Goal: Task Accomplishment & Management: Manage account settings

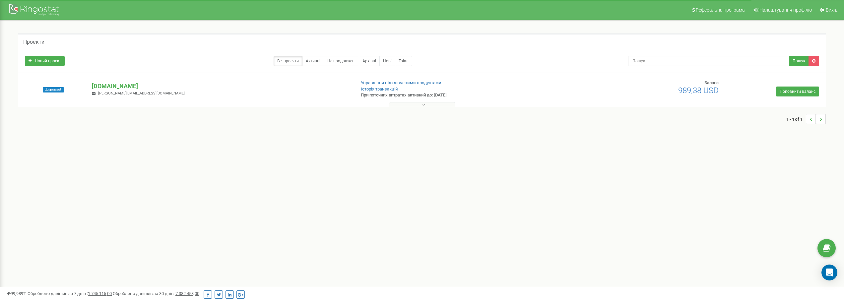
click at [300, 186] on div "Реферальна програма Налаштування профілю Вихід Проєкти Новий проєкт Всі проєкти…" at bounding box center [422, 199] width 844 height 398
click at [167, 187] on div "Реферальна програма Налаштування профілю Вихід Проєкти Новий проєкт Всі проєкти…" at bounding box center [422, 199] width 844 height 398
click at [104, 102] on div at bounding box center [422, 103] width 804 height 7
click at [48, 63] on link "Новий проєкт" at bounding box center [45, 61] width 40 height 10
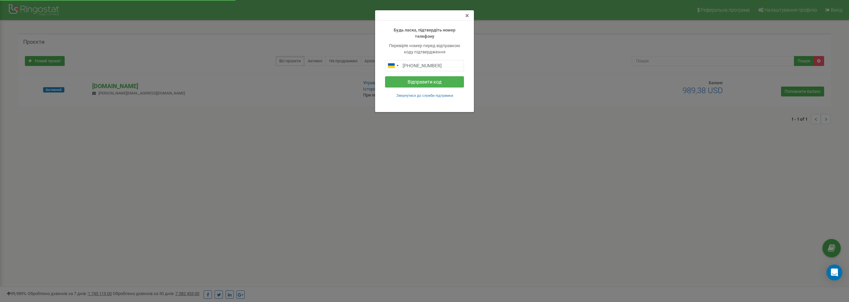
click at [467, 15] on span "×" at bounding box center [467, 16] width 4 height 8
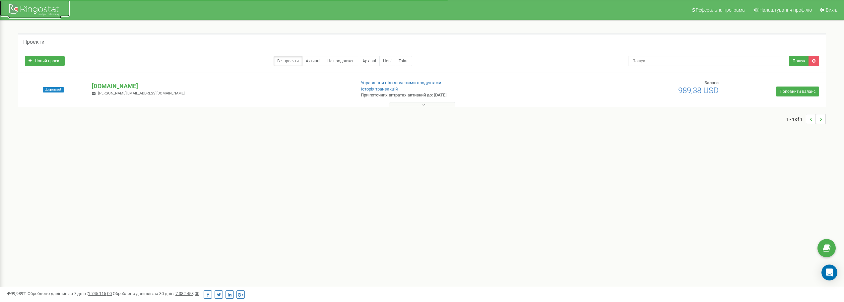
click at [38, 10] on div at bounding box center [34, 11] width 53 height 16
click at [114, 86] on p "[DOMAIN_NAME]" at bounding box center [221, 86] width 258 height 9
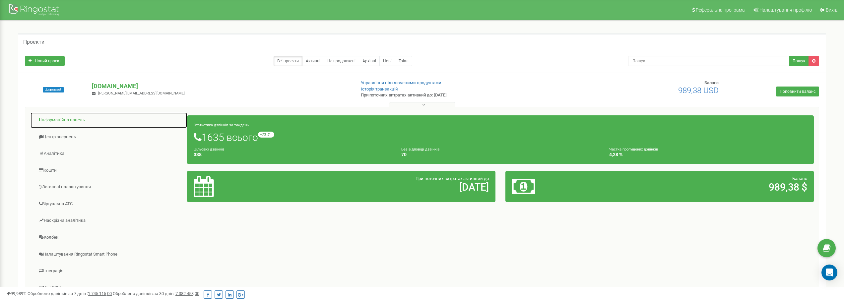
click at [70, 120] on link "Інформаційна панель" at bounding box center [108, 120] width 157 height 16
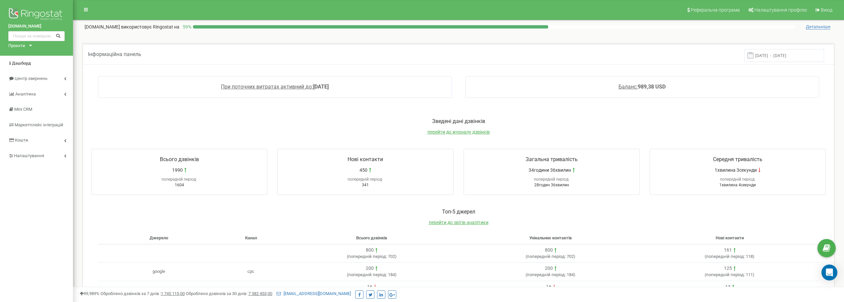
click at [27, 45] on div "Проєкти tekmanshop.com.ua" at bounding box center [18, 46] width 21 height 6
click at [36, 54] on link "[DOMAIN_NAME]" at bounding box center [27, 53] width 30 height 3
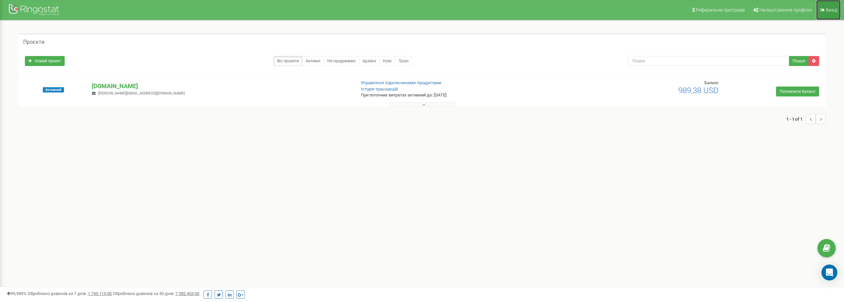
click at [832, 14] on link "Вихід" at bounding box center [828, 10] width 25 height 20
